Goal: Task Accomplishment & Management: Manage account settings

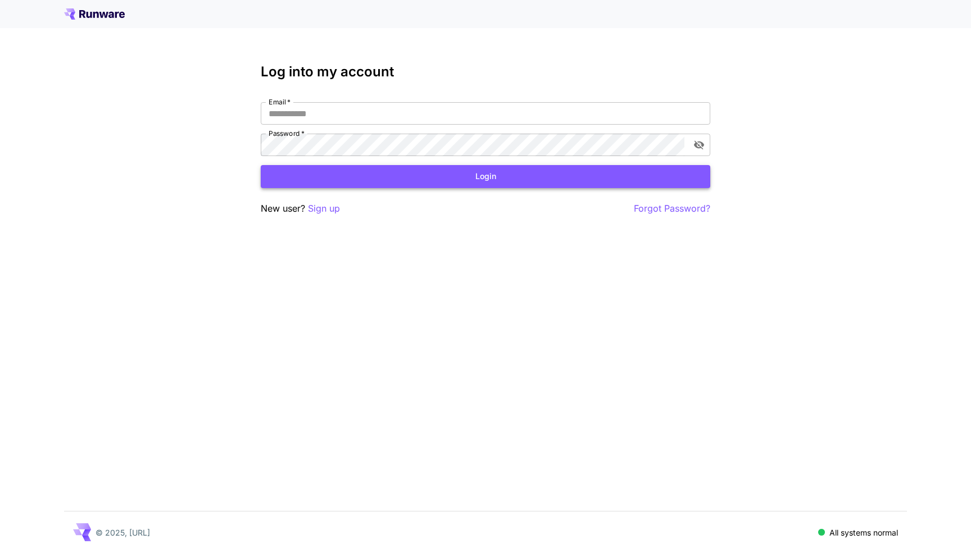
type input "**********"
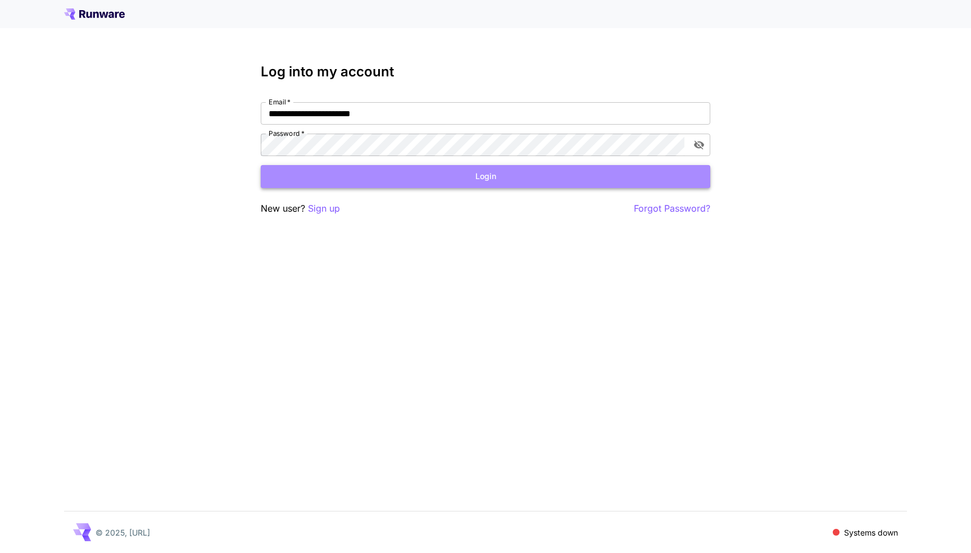
click at [433, 181] on button "Login" at bounding box center [485, 176] width 449 height 23
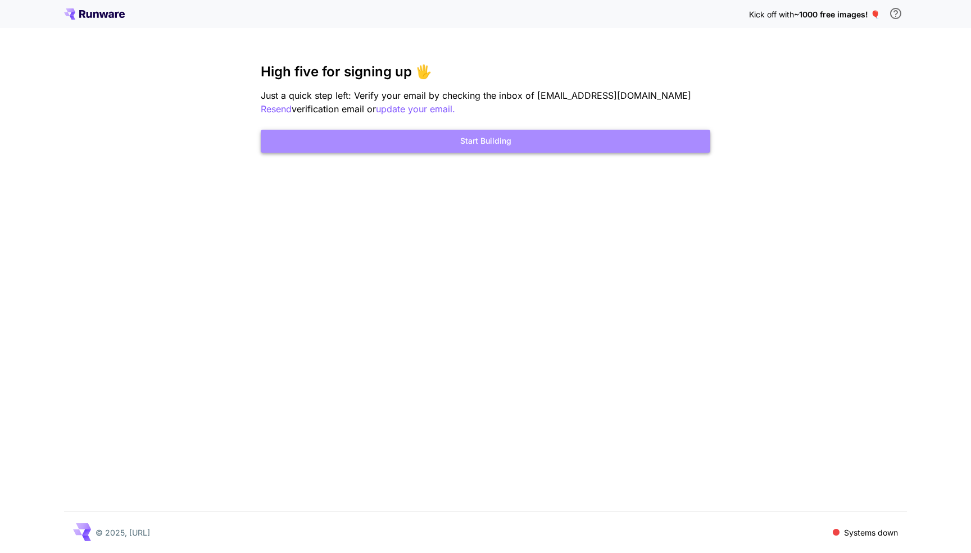
click at [460, 152] on button "Start Building" at bounding box center [485, 141] width 449 height 23
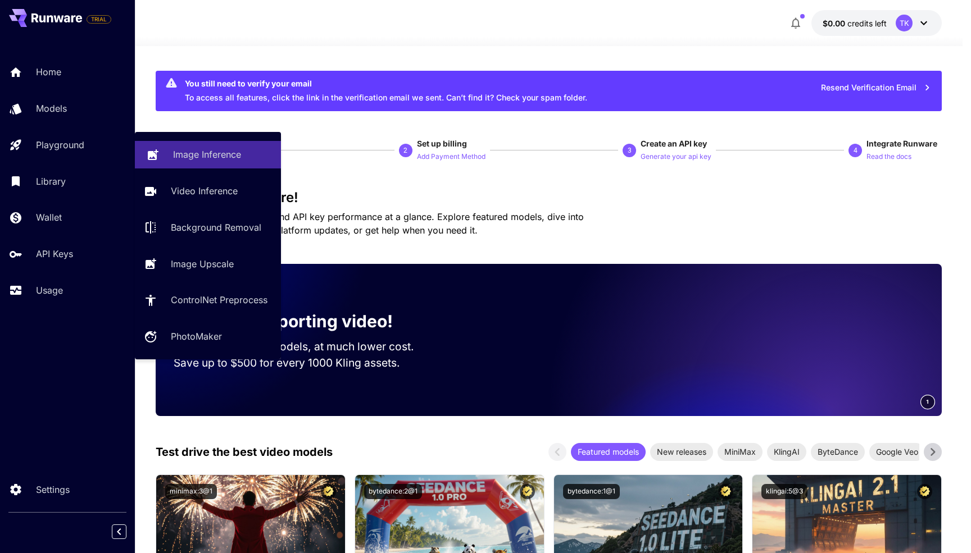
click at [199, 156] on p "Image Inference" at bounding box center [207, 154] width 68 height 13
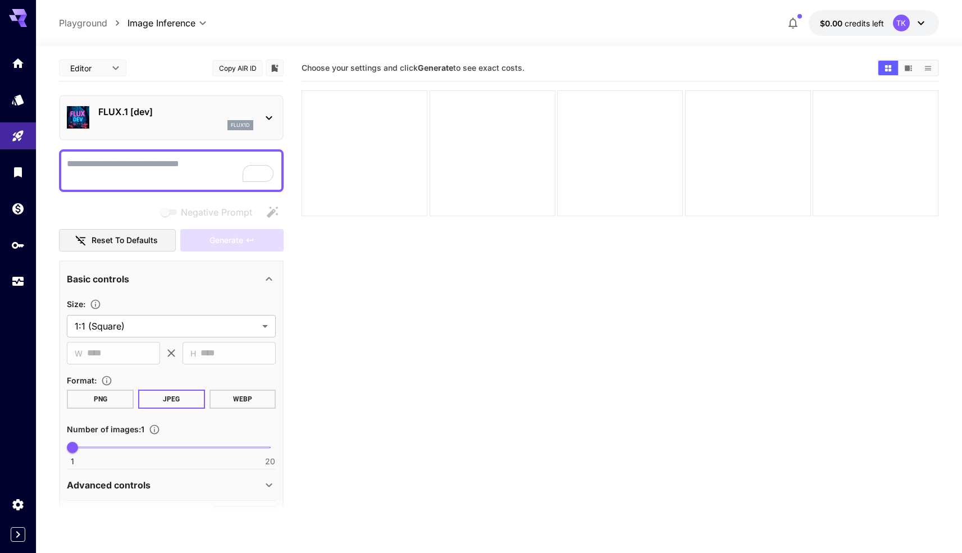
click at [263, 113] on icon at bounding box center [268, 117] width 13 height 13
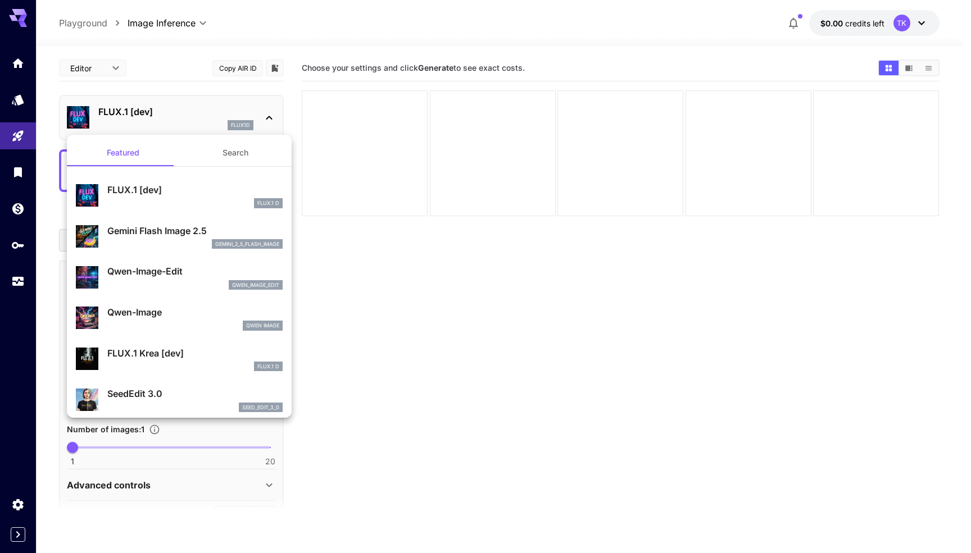
click at [215, 155] on button "Search" at bounding box center [235, 152] width 112 height 27
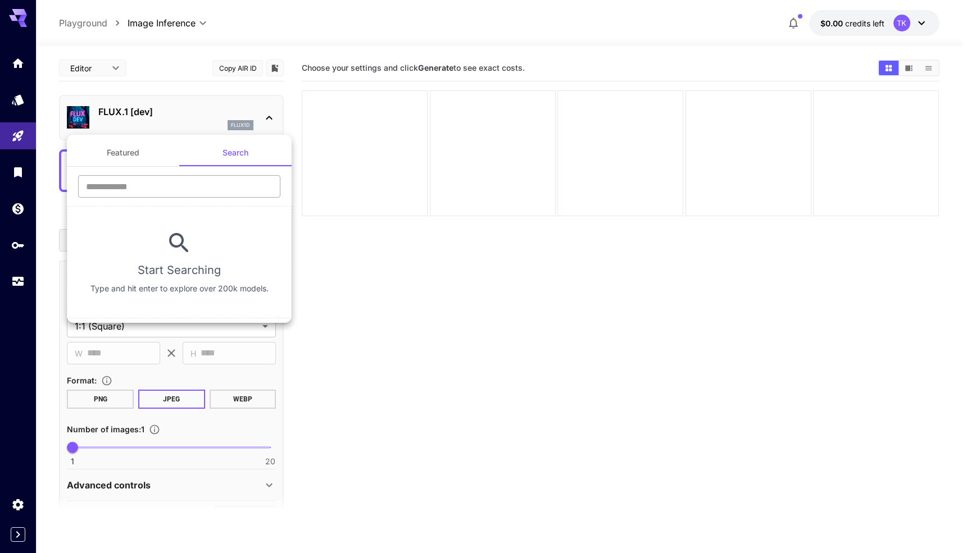
click at [160, 188] on input "text" at bounding box center [179, 186] width 202 height 22
type input "******"
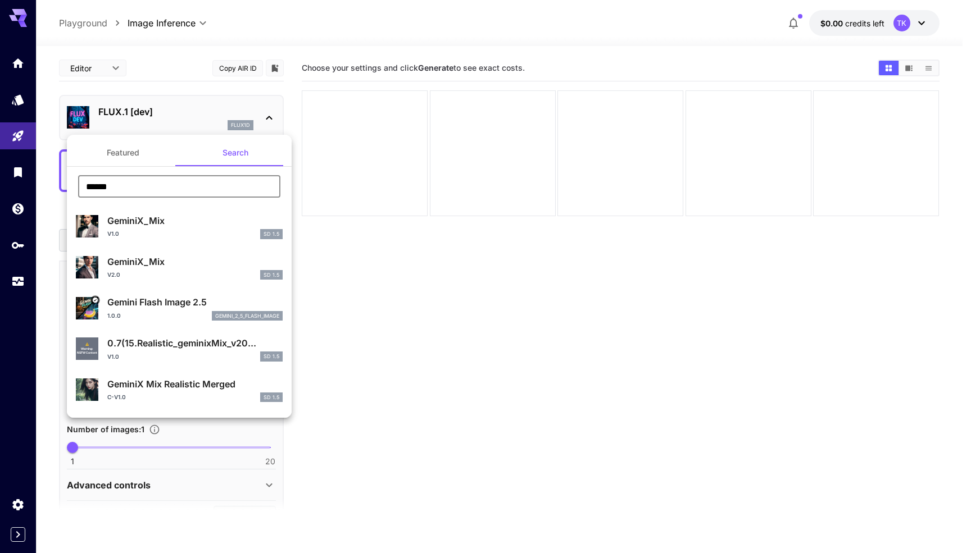
click at [176, 305] on p "Gemini Flash Image 2.5" at bounding box center [194, 302] width 175 height 13
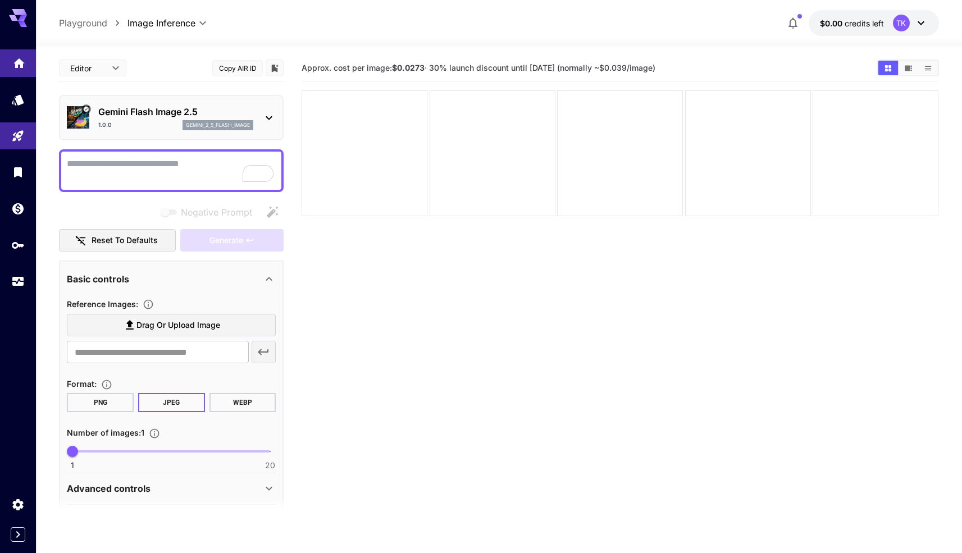
click at [10, 62] on link at bounding box center [18, 63] width 36 height 28
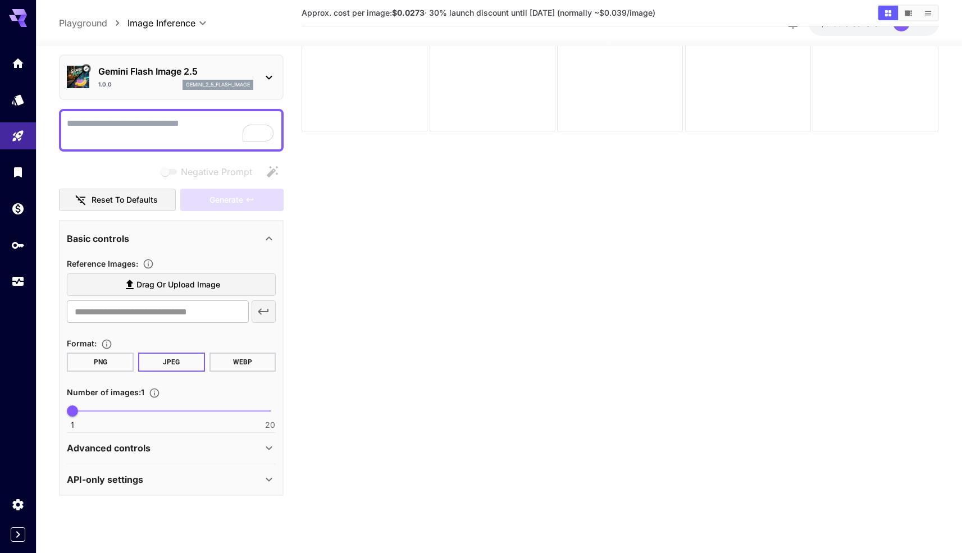
scroll to position [89, 0]
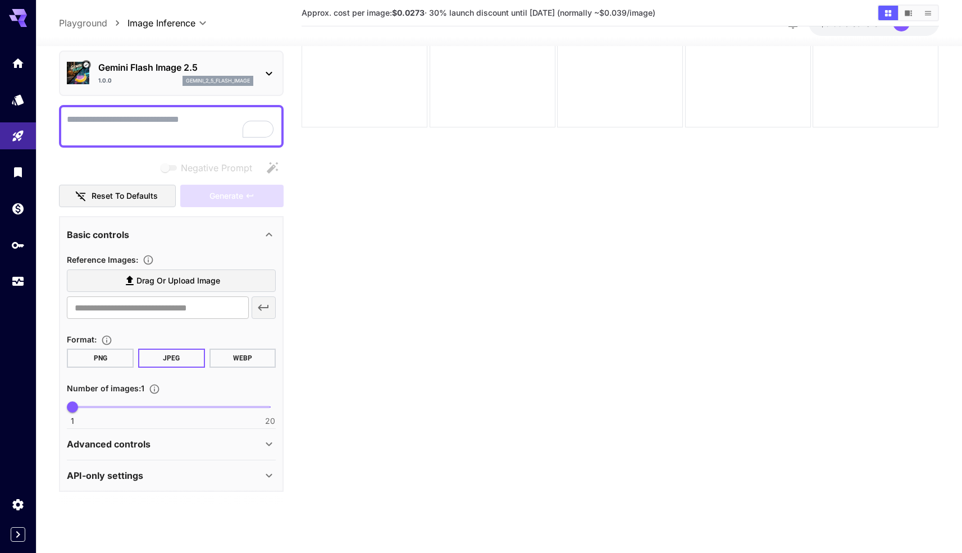
click at [276, 440] on div "Basic controls Reference Images : Drag or upload image ​ Format : PNG JPEG WEBP…" at bounding box center [171, 354] width 225 height 276
click at [271, 443] on icon at bounding box center [269, 445] width 6 height 4
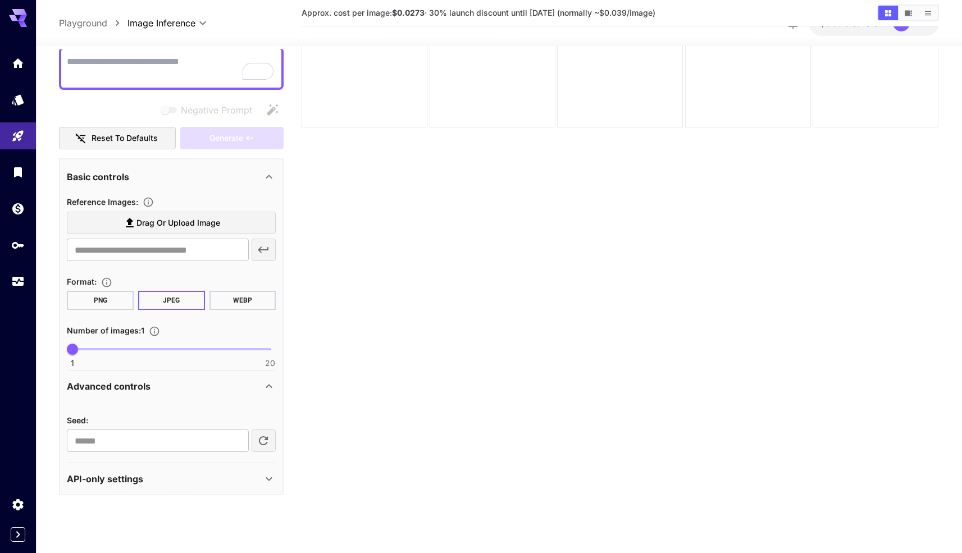
scroll to position [100, 0]
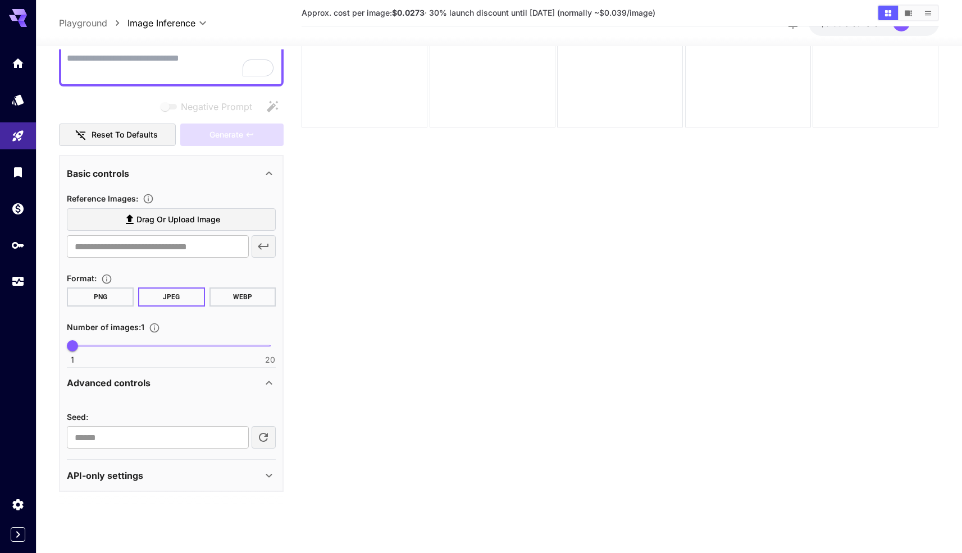
click at [266, 384] on icon at bounding box center [269, 383] width 6 height 4
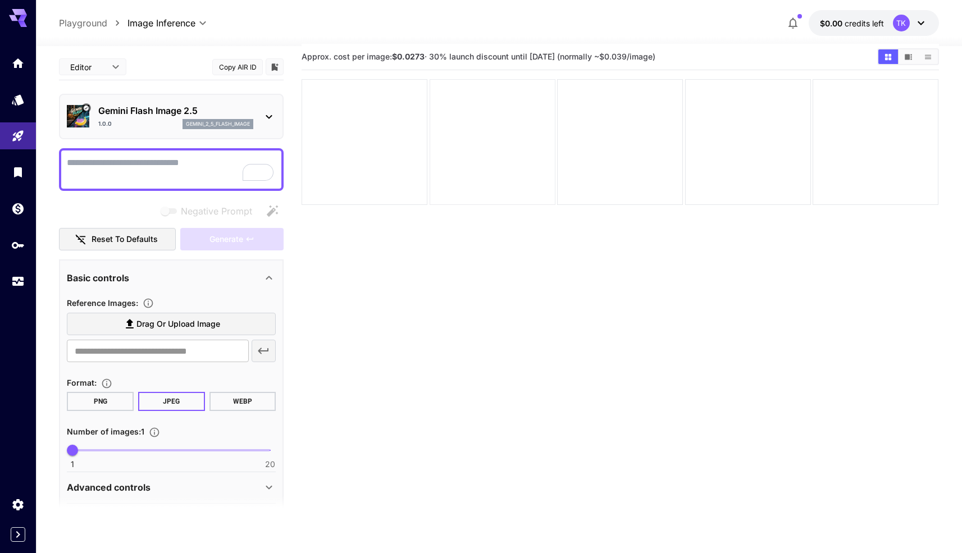
scroll to position [0, 0]
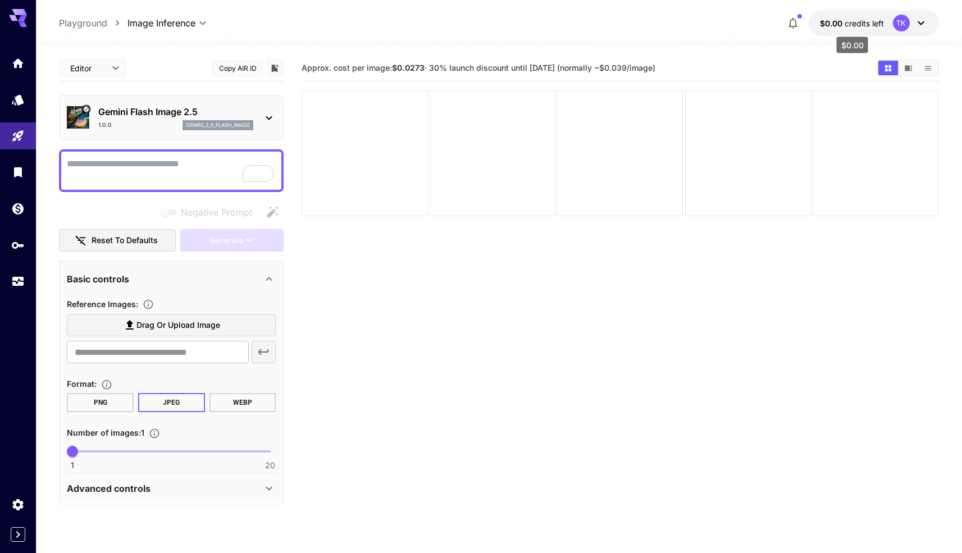
click at [870, 19] on span "credits left" at bounding box center [864, 24] width 39 height 10
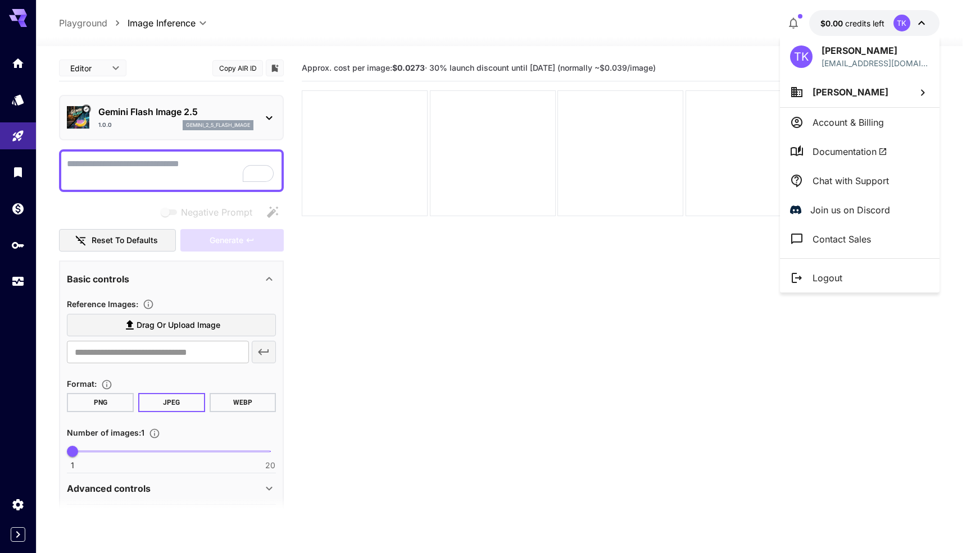
click at [851, 121] on p "Account & Billing" at bounding box center [847, 122] width 71 height 13
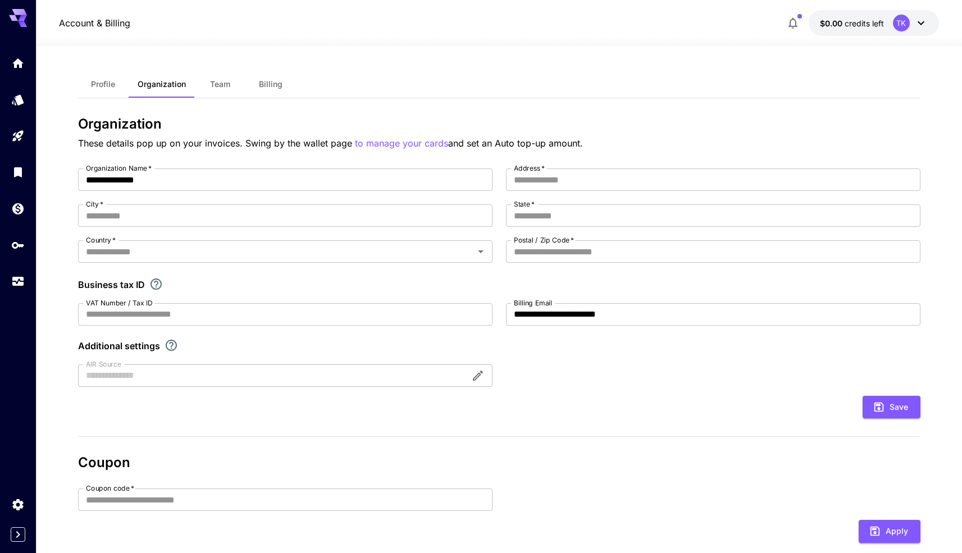
click at [849, 12] on button "$0.00 credits left TK" at bounding box center [874, 23] width 130 height 26
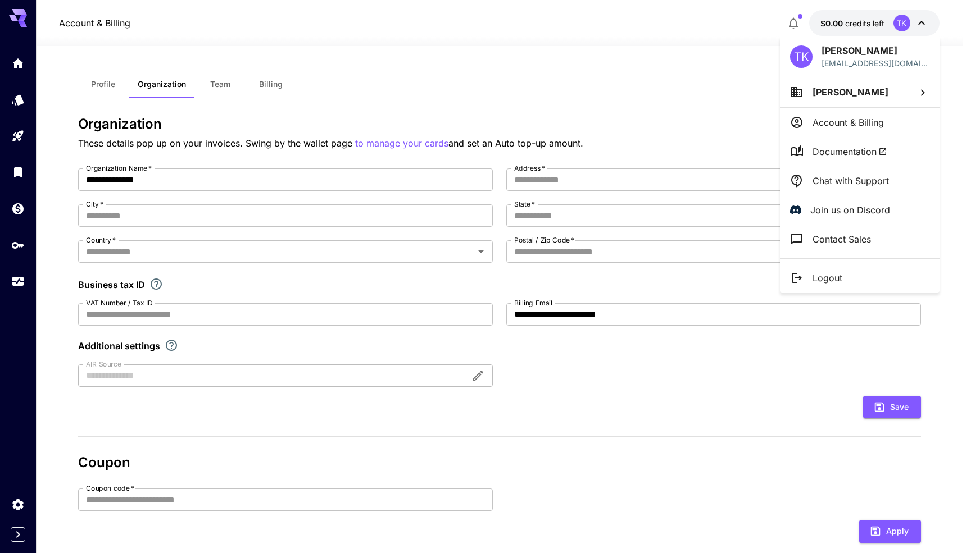
click at [815, 23] on div at bounding box center [485, 276] width 971 height 553
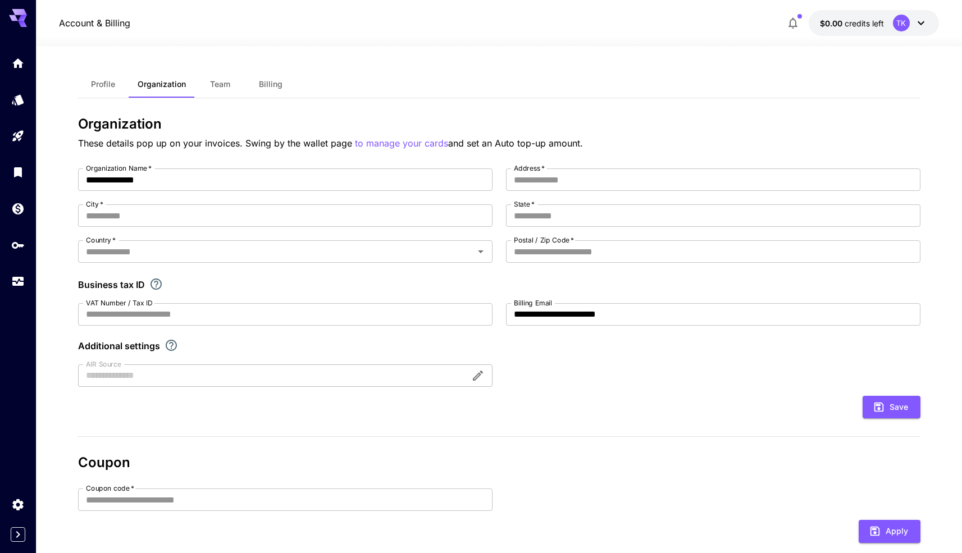
click at [830, 21] on span "$0.00" at bounding box center [832, 24] width 25 height 10
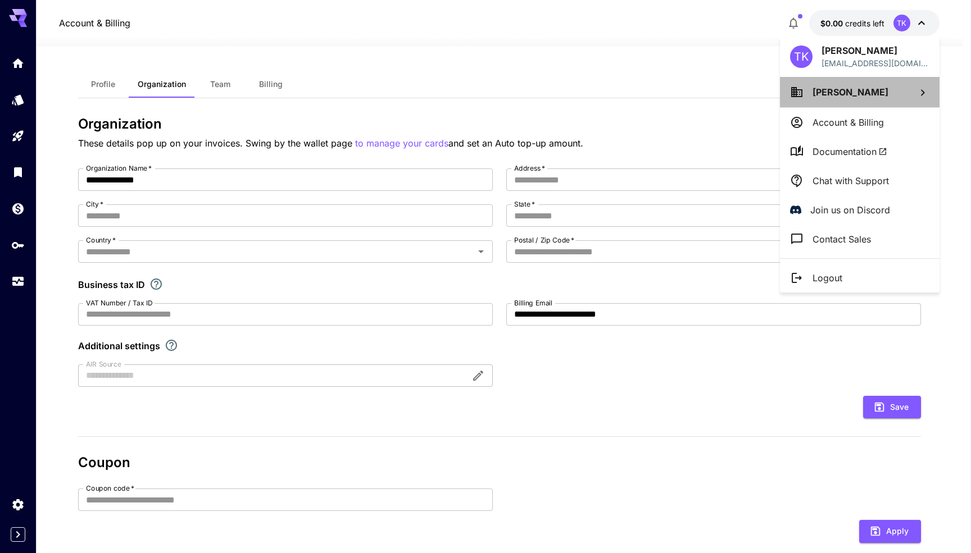
click at [903, 93] on li "[PERSON_NAME]" at bounding box center [860, 92] width 160 height 30
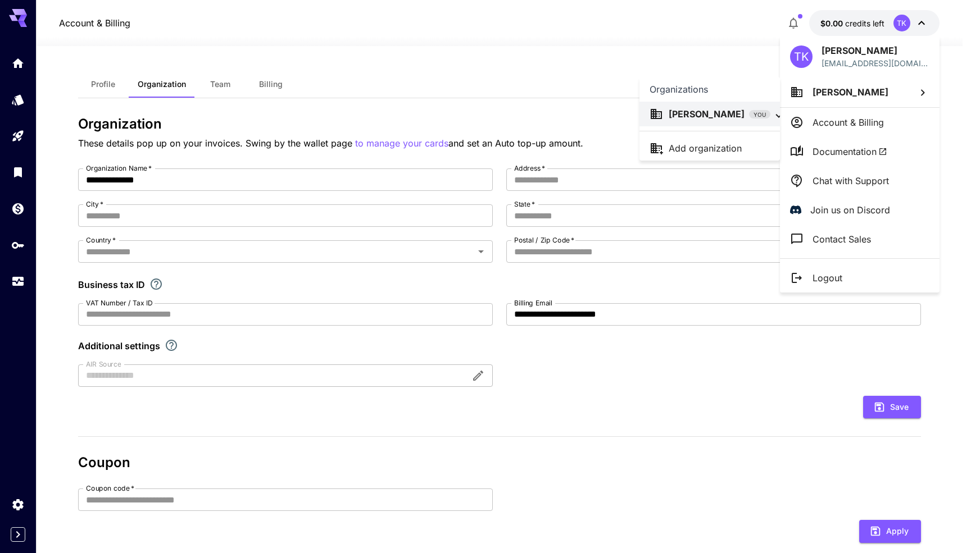
click at [889, 91] on div at bounding box center [485, 276] width 971 height 553
click at [858, 126] on p "Account & Billing" at bounding box center [847, 122] width 71 height 13
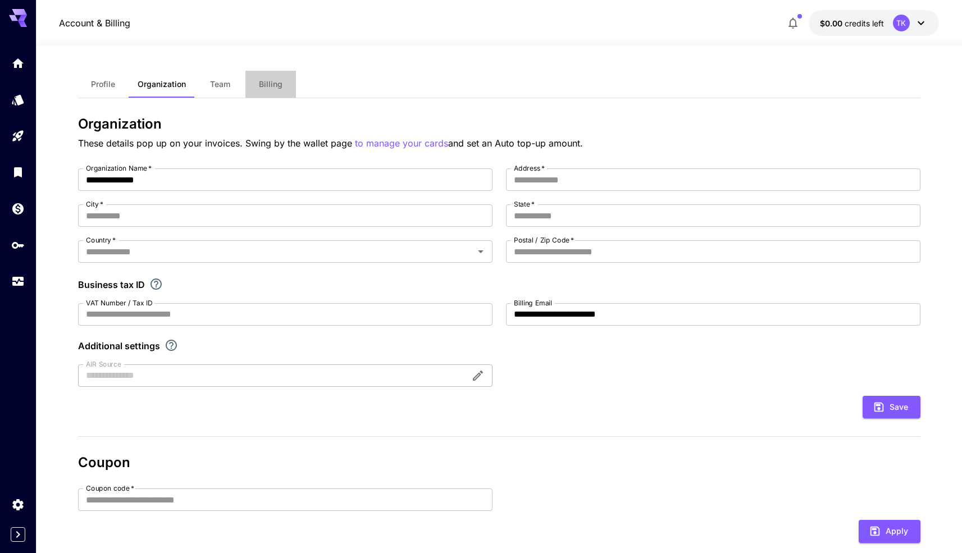
click at [267, 91] on button "Billing" at bounding box center [271, 84] width 51 height 27
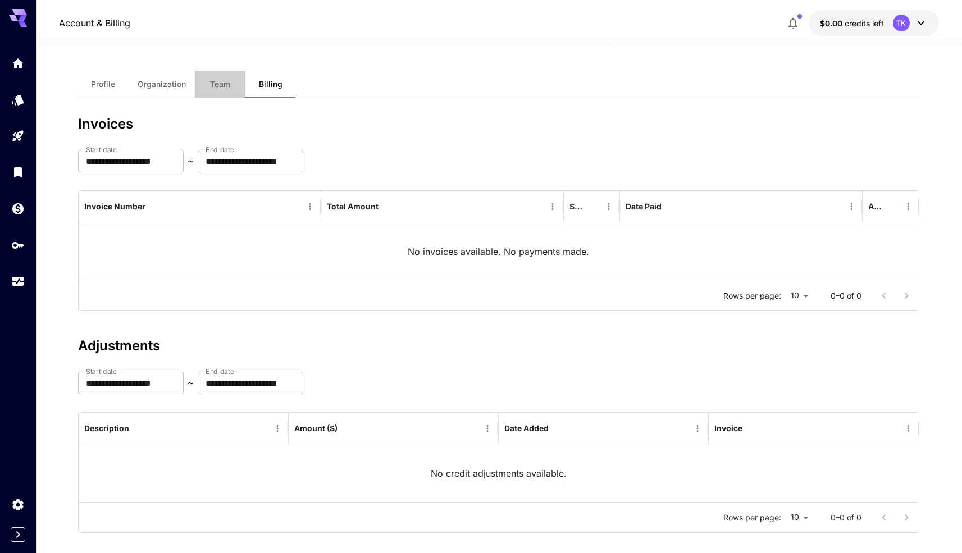
click at [203, 78] on button "Team" at bounding box center [220, 84] width 51 height 27
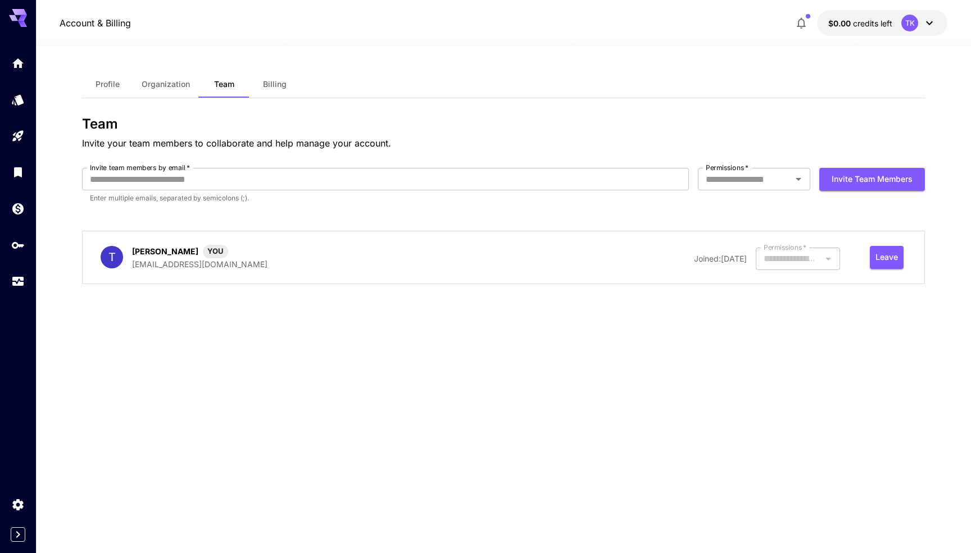
click at [170, 79] on span "Organization" at bounding box center [166, 84] width 48 height 10
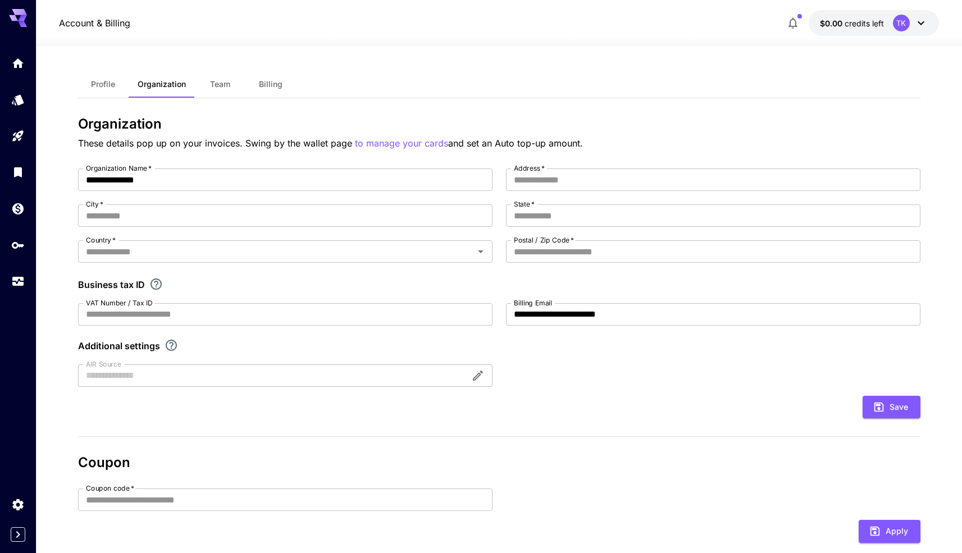
click at [114, 84] on span "Profile" at bounding box center [103, 84] width 24 height 10
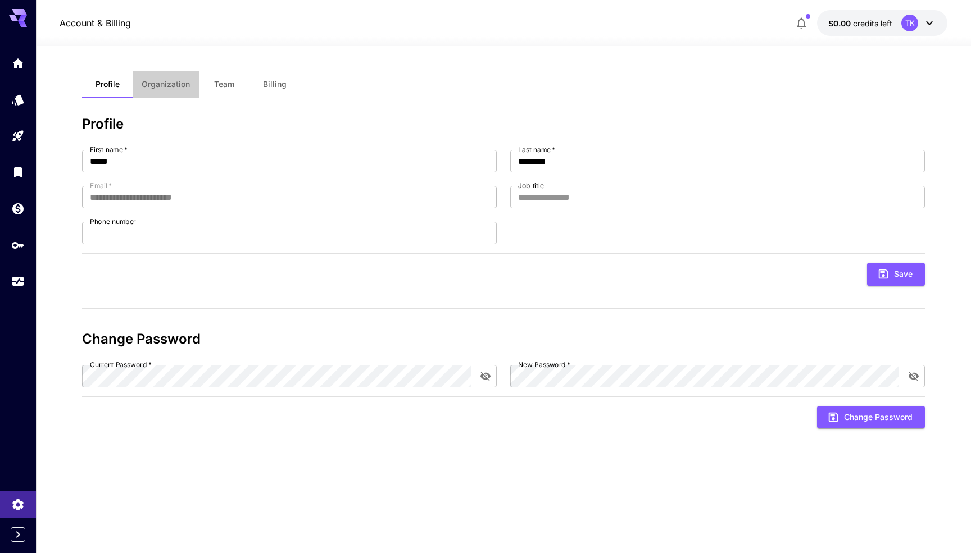
click at [157, 85] on span "Organization" at bounding box center [166, 84] width 48 height 10
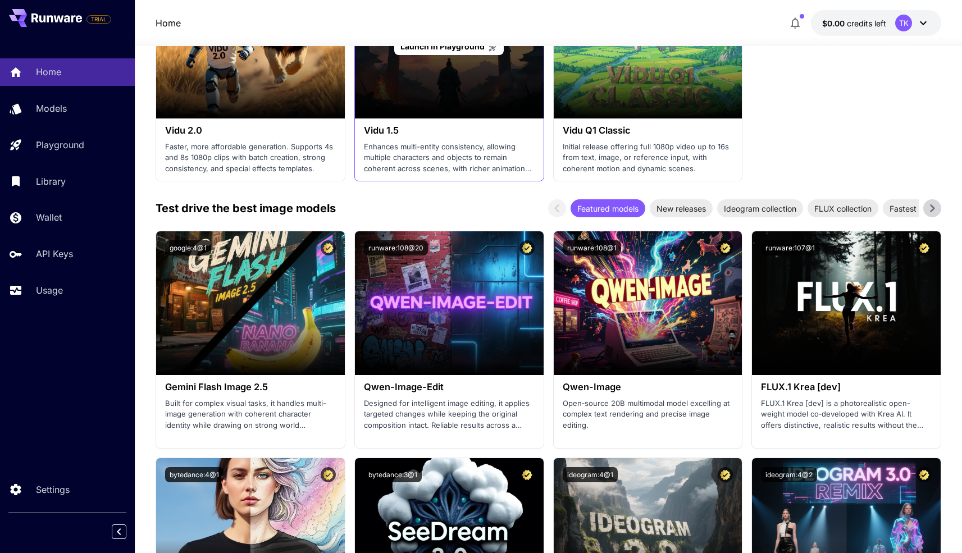
scroll to position [1444, 0]
